Goal: Information Seeking & Learning: Learn about a topic

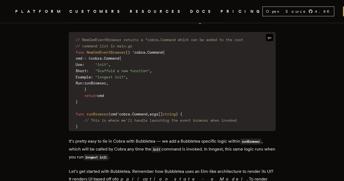
scroll to position [871, 0]
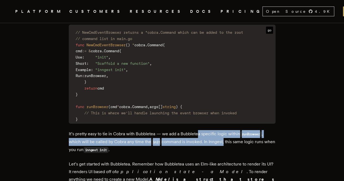
drag, startPoint x: 201, startPoint y: 135, endPoint x: 226, endPoint y: 138, distance: 25.6
click at [226, 138] on p "It’s pretty easy to tie in Cobra with Bubbletea — we add a Bubbletea specific l…" at bounding box center [172, 142] width 207 height 24
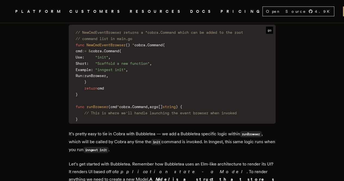
click at [207, 150] on p "It’s pretty easy to tie in Cobra with Bubbletea — we add a Bubbletea specific l…" at bounding box center [172, 142] width 207 height 24
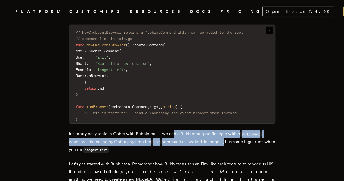
drag, startPoint x: 177, startPoint y: 135, endPoint x: 226, endPoint y: 136, distance: 49.3
click at [226, 136] on p "It’s pretty easy to tie in Cobra with Bubbletea — we add a Bubbletea specific l…" at bounding box center [172, 142] width 207 height 24
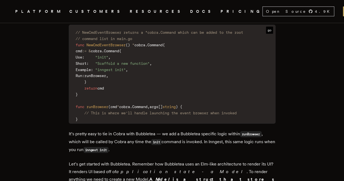
click at [197, 149] on p "It’s pretty easy to tie in Cobra with Bubbletea — we add a Bubbletea specific l…" at bounding box center [172, 142] width 207 height 24
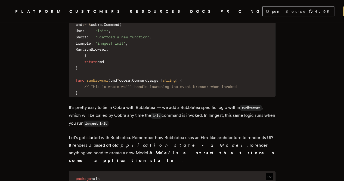
scroll to position [899, 0]
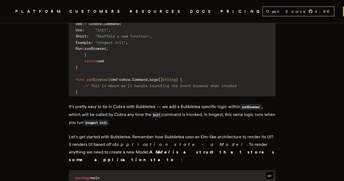
click at [232, 142] on p "Let’s get started with Bubbletea. Remember how Bubbletea uses an Elm-like archi…" at bounding box center [172, 148] width 207 height 30
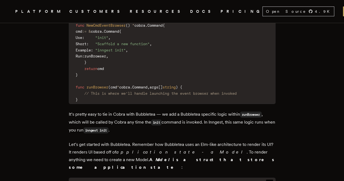
scroll to position [891, 0]
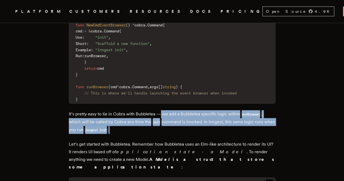
drag, startPoint x: 163, startPoint y: 110, endPoint x: 192, endPoint y: 129, distance: 35.0
click at [192, 129] on p "It’s pretty easy to tie in Cobra with Bubbletea — we add a Bubbletea specific l…" at bounding box center [172, 122] width 207 height 24
click at [172, 128] on p "It’s pretty easy to tie in Cobra with Bubbletea — we add a Bubbletea specific l…" at bounding box center [172, 122] width 207 height 24
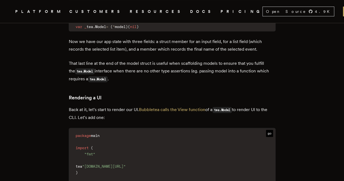
scroll to position [1209, 0]
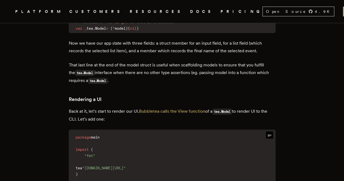
drag, startPoint x: 172, startPoint y: 128, endPoint x: 162, endPoint y: 131, distance: 10.1
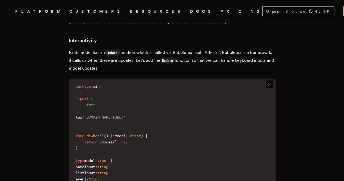
scroll to position [1611, 0]
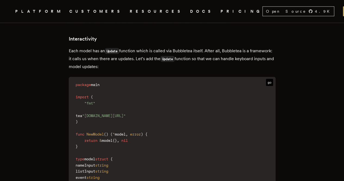
drag, startPoint x: 133, startPoint y: 43, endPoint x: 160, endPoint y: 58, distance: 30.0
click at [160, 58] on p "Each model has an Update function which is called via Bubbletea itself. After a…" at bounding box center [172, 58] width 207 height 23
click at [158, 59] on p "Each model has an Update function which is called via Bubbletea itself. After a…" at bounding box center [172, 58] width 207 height 23
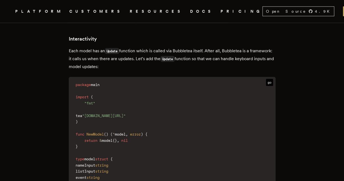
drag, startPoint x: 167, startPoint y: 48, endPoint x: 167, endPoint y: 59, distance: 11.2
click at [167, 59] on p "Each model has an Update function which is called via Bubbletea itself. After a…" at bounding box center [172, 58] width 207 height 23
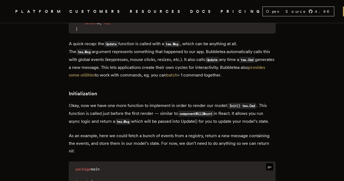
scroll to position [2054, 0]
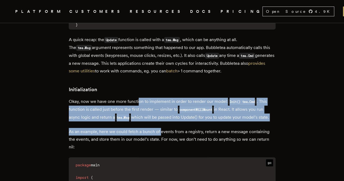
drag, startPoint x: 140, startPoint y: 91, endPoint x: 163, endPoint y: 117, distance: 34.5
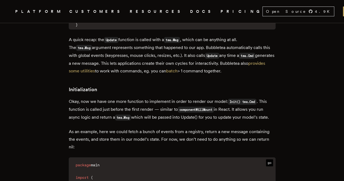
click at [172, 137] on p "As an example, here we could fetch a bunch of events from a registry, return a …" at bounding box center [172, 139] width 207 height 23
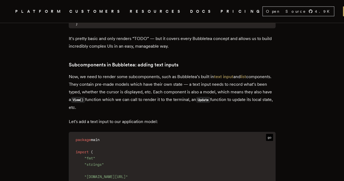
scroll to position [2715, 0]
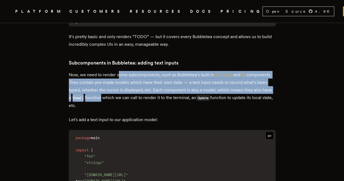
drag, startPoint x: 120, startPoint y: 62, endPoint x: 132, endPoint y: 91, distance: 31.4
click at [132, 91] on p "Now, we need to render some subcomponents, such as Bubbletea’s built in text in…" at bounding box center [172, 90] width 207 height 38
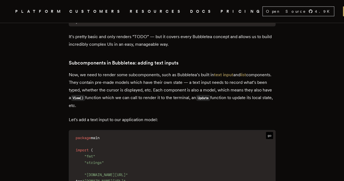
click at [131, 90] on p "Now, we need to render some subcomponents, such as Bubbletea’s built in text in…" at bounding box center [172, 90] width 207 height 38
click at [125, 91] on p "Now, we need to render some subcomponents, such as Bubbletea’s built in text in…" at bounding box center [172, 90] width 207 height 38
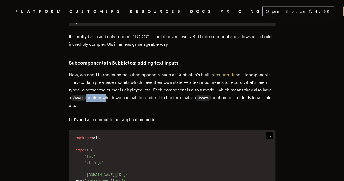
click at [125, 91] on p "Now, we need to render some subcomponents, such as Bubbletea’s built in text in…" at bounding box center [172, 90] width 207 height 38
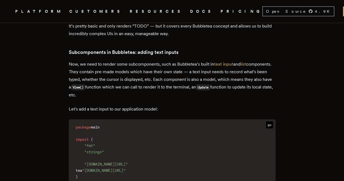
scroll to position [2727, 0]
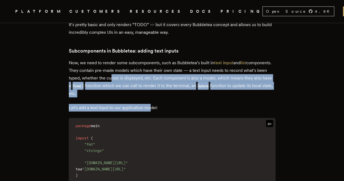
drag, startPoint x: 135, startPoint y: 67, endPoint x: 153, endPoint y: 91, distance: 30.3
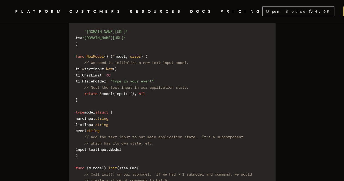
scroll to position [2859, 0]
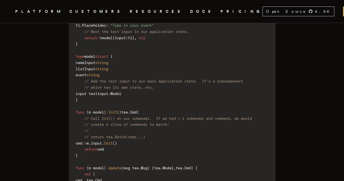
scroll to position [2914, 0]
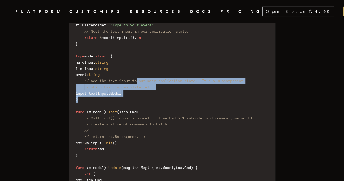
drag, startPoint x: 141, startPoint y: 72, endPoint x: 148, endPoint y: 89, distance: 18.5
click at [148, 89] on code "package main import ( "fmt" "strings" "[DOMAIN_NAME][URL]" tea "[DOMAIN_NAME][U…" at bounding box center [172, 164] width 206 height 461
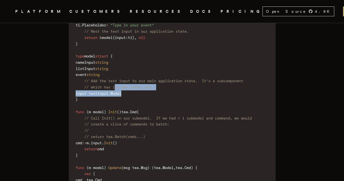
drag, startPoint x: 119, startPoint y: 75, endPoint x: 158, endPoint y: 81, distance: 39.4
click at [158, 81] on code "package main import ( "fmt" "strings" "[DOMAIN_NAME][URL]" tea "[DOMAIN_NAME][U…" at bounding box center [172, 164] width 206 height 461
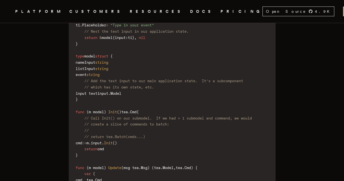
click at [158, 89] on code "package main import ( "fmt" "strings" "[DOMAIN_NAME][URL]" tea "[DOMAIN_NAME][U…" at bounding box center [172, 164] width 206 height 461
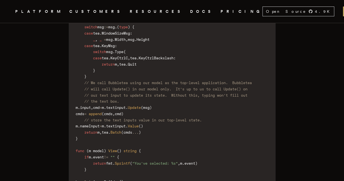
scroll to position [3091, 0]
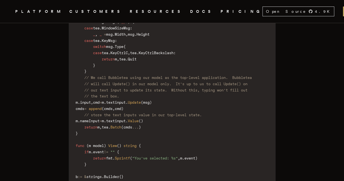
click at [126, 100] on span "textinput" at bounding box center [116, 102] width 20 height 4
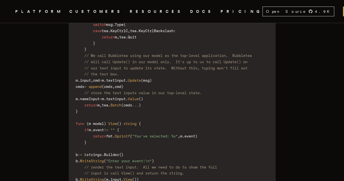
scroll to position [3114, 0]
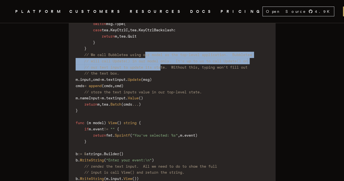
drag, startPoint x: 151, startPoint y: 46, endPoint x: 166, endPoint y: 57, distance: 19.0
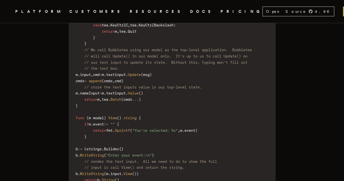
scroll to position [3118, 0]
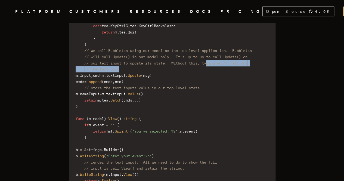
drag, startPoint x: 216, startPoint y: 54, endPoint x: 228, endPoint y: 60, distance: 14.2
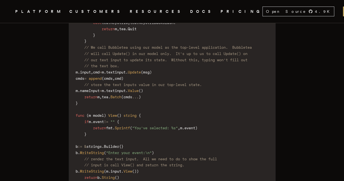
scroll to position [3123, 0]
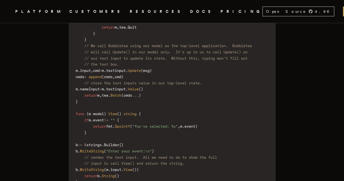
drag, startPoint x: 176, startPoint y: 111, endPoint x: 170, endPoint y: 112, distance: 5.6
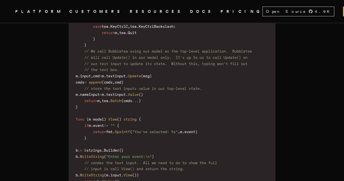
scroll to position [3118, 0]
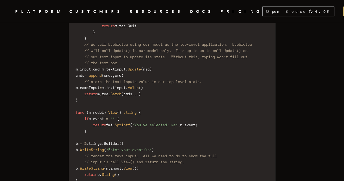
scroll to position [3124, 0]
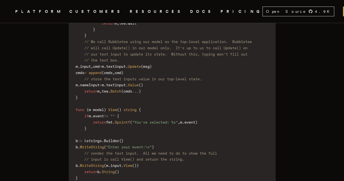
scroll to position [3128, 0]
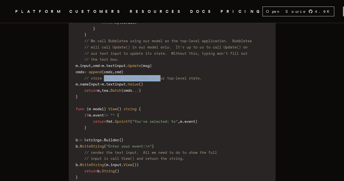
drag, startPoint x: 107, startPoint y: 70, endPoint x: 168, endPoint y: 71, distance: 61.0
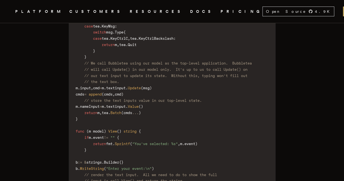
scroll to position [3101, 0]
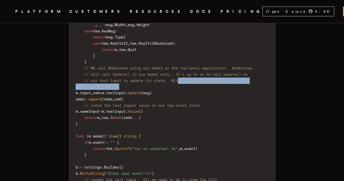
drag, startPoint x: 185, startPoint y: 70, endPoint x: 203, endPoint y: 75, distance: 18.7
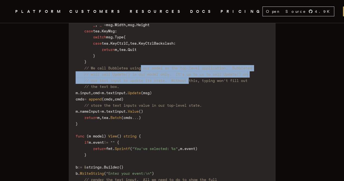
drag, startPoint x: 146, startPoint y: 58, endPoint x: 197, endPoint y: 73, distance: 53.1
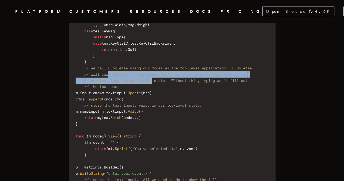
drag, startPoint x: 112, startPoint y: 66, endPoint x: 157, endPoint y: 71, distance: 45.7
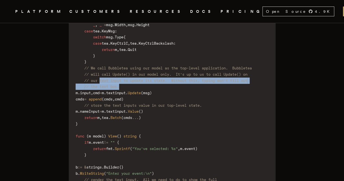
drag, startPoint x: 103, startPoint y: 72, endPoint x: 143, endPoint y: 79, distance: 41.1
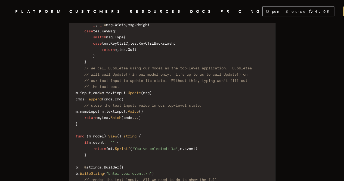
click at [139, 115] on span "..." at bounding box center [135, 117] width 7 height 4
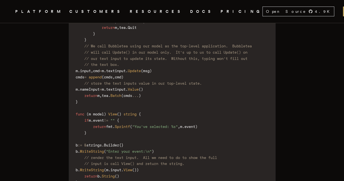
scroll to position [3121, 0]
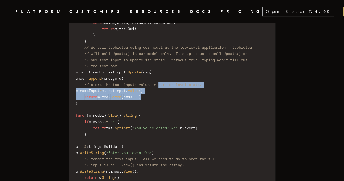
drag, startPoint x: 164, startPoint y: 72, endPoint x: 188, endPoint y: 86, distance: 27.1
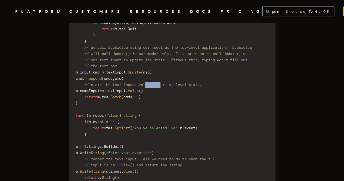
drag, startPoint x: 151, startPoint y: 73, endPoint x: 170, endPoint y: 77, distance: 19.3
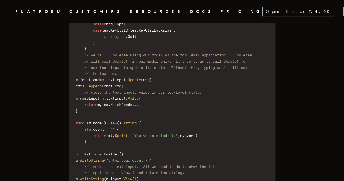
scroll to position [3112, 0]
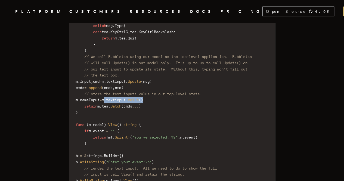
drag, startPoint x: 118, startPoint y: 89, endPoint x: 163, endPoint y: 88, distance: 44.4
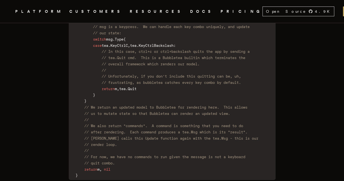
scroll to position [1904, 0]
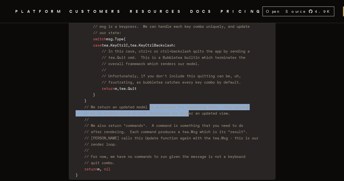
drag, startPoint x: 154, startPoint y: 97, endPoint x: 196, endPoint y: 106, distance: 42.1
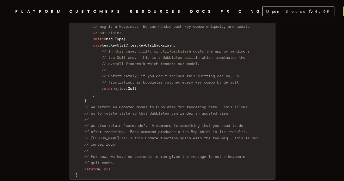
click at [196, 130] on span "// after rendering. Each command produces a tea.Msg which is its *result*." at bounding box center [165, 132] width 163 height 4
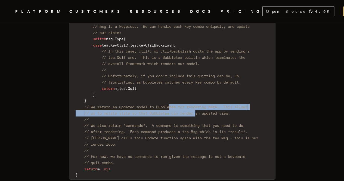
drag, startPoint x: 176, startPoint y: 97, endPoint x: 202, endPoint y: 105, distance: 27.7
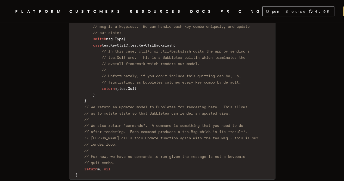
click at [197, 123] on span "// We also return "commands". A command is something that you need to do" at bounding box center [163, 125] width 159 height 4
drag, startPoint x: 210, startPoint y: 104, endPoint x: 235, endPoint y: 103, distance: 24.3
click at [230, 111] on span "// us to mutate state so that Bubbletea can render an updated view." at bounding box center [157, 113] width 146 height 4
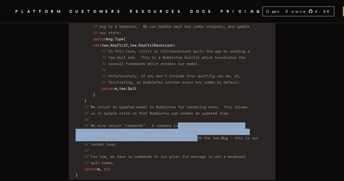
drag, startPoint x: 184, startPoint y: 116, endPoint x: 205, endPoint y: 129, distance: 25.0
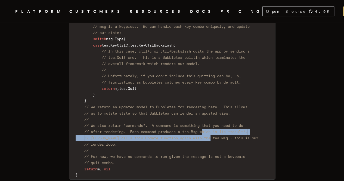
drag, startPoint x: 209, startPoint y: 122, endPoint x: 219, endPoint y: 126, distance: 10.7
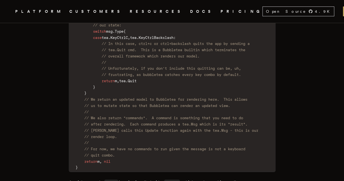
scroll to position [1911, 0]
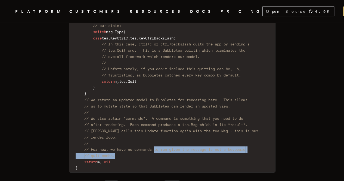
drag, startPoint x: 160, startPoint y: 138, endPoint x: 186, endPoint y: 145, distance: 27.1
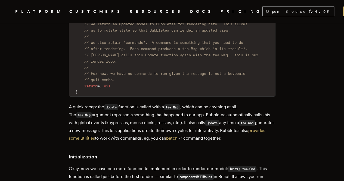
scroll to position [1989, 0]
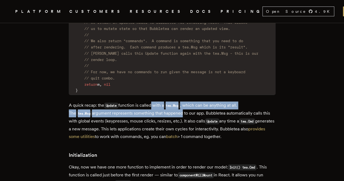
drag, startPoint x: 152, startPoint y: 93, endPoint x: 160, endPoint y: 105, distance: 13.5
click at [160, 105] on p "A quick recap: the Update function is called with a tea.Msg , which can be anyt…" at bounding box center [172, 121] width 207 height 39
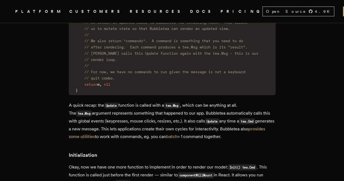
click at [145, 120] on p "A quick recap: the Update function is called with a tea.Msg , which can be anyt…" at bounding box center [172, 121] width 207 height 39
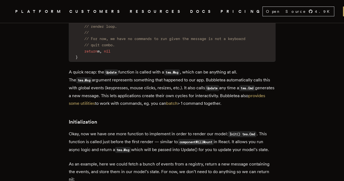
scroll to position [2022, 0]
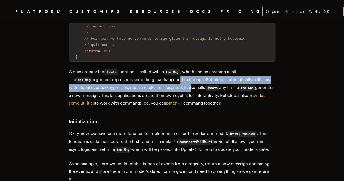
drag, startPoint x: 157, startPoint y: 70, endPoint x: 168, endPoint y: 79, distance: 14.3
click at [168, 79] on p "A quick recap: the Update function is called with a tea.Msg , which can be anyt…" at bounding box center [172, 87] width 207 height 39
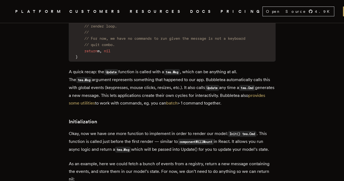
click at [202, 118] on h3 "Initialization" at bounding box center [172, 122] width 207 height 8
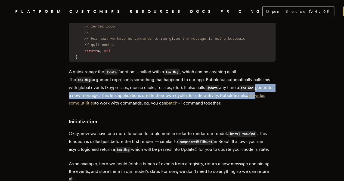
drag, startPoint x: 237, startPoint y: 75, endPoint x: 243, endPoint y: 84, distance: 10.3
click at [243, 84] on p "A quick recap: the Update function is called with a tea.Msg , which can be anyt…" at bounding box center [172, 87] width 207 height 39
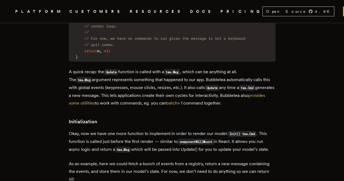
drag, startPoint x: 222, startPoint y: 85, endPoint x: 224, endPoint y: 91, distance: 7.1
click at [224, 91] on p "A quick recap: the Update function is called with a tea.Msg , which can be anyt…" at bounding box center [172, 87] width 207 height 39
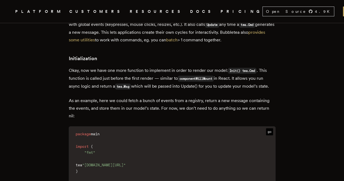
scroll to position [2089, 0]
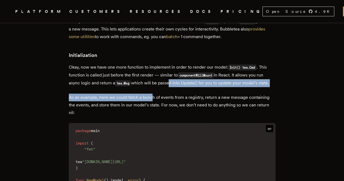
drag, startPoint x: 152, startPoint y: 88, endPoint x: 170, endPoint y: 73, distance: 23.4
click at [170, 73] on p "Okay, now we have one more function to implement in order to render our model: …" at bounding box center [172, 75] width 207 height 24
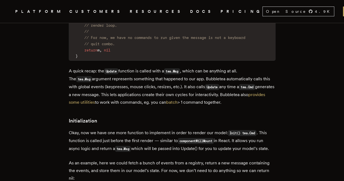
scroll to position [2023, 0]
drag, startPoint x: 123, startPoint y: 91, endPoint x: 135, endPoint y: 96, distance: 12.6
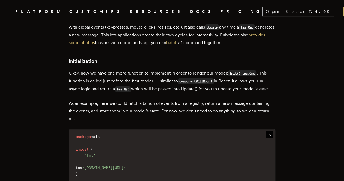
scroll to position [2083, 0]
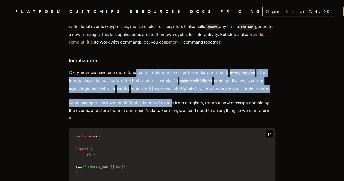
drag, startPoint x: 138, startPoint y: 61, endPoint x: 173, endPoint y: 86, distance: 43.1
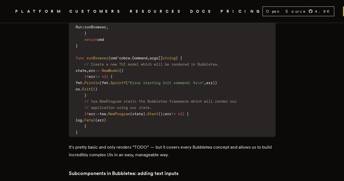
scroll to position [2612, 0]
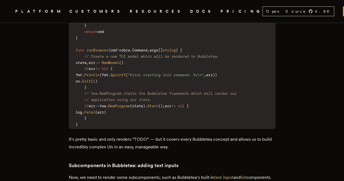
click at [77, 136] on p "It’s pretty basic and only renders “TODO” — but it covers every Bubbletea conce…" at bounding box center [172, 143] width 207 height 15
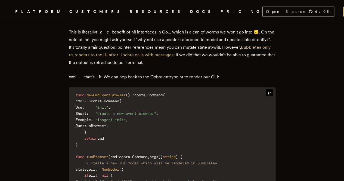
scroll to position [2585, 0]
